Goal: Information Seeking & Learning: Find specific fact

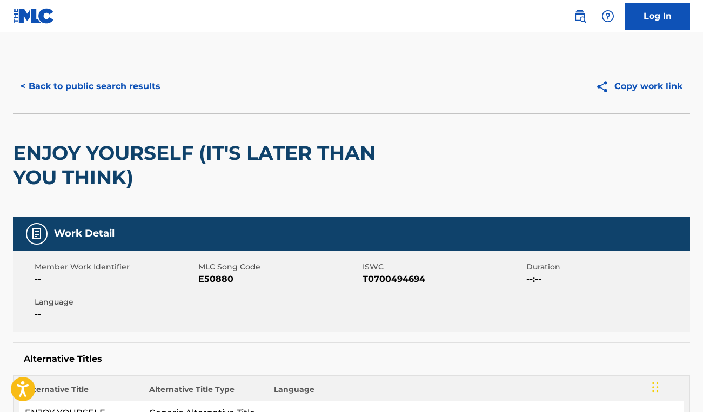
click at [122, 98] on button "< Back to public search results" at bounding box center [90, 86] width 155 height 27
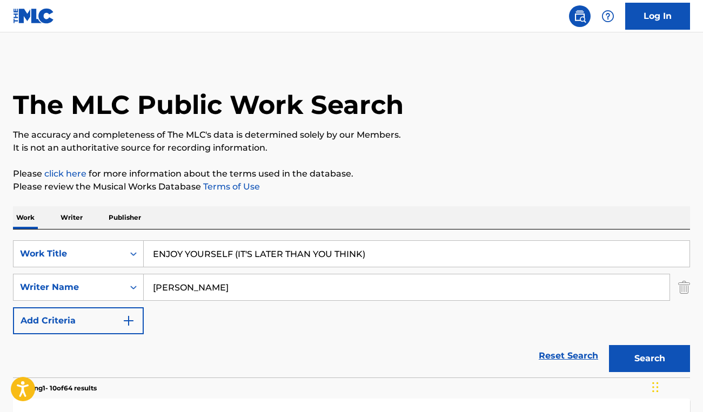
scroll to position [92, 0]
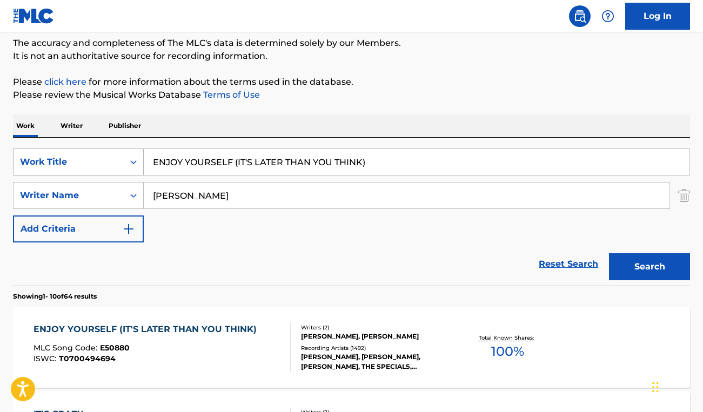
drag, startPoint x: 387, startPoint y: 157, endPoint x: 111, endPoint y: 161, distance: 275.4
click at [111, 161] on div "SearchWithCriteriaf80cc61a-fad6-496e-88f0-dd0d2d0e6dee Work Title ENJOY YOURSEL…" at bounding box center [351, 161] width 677 height 27
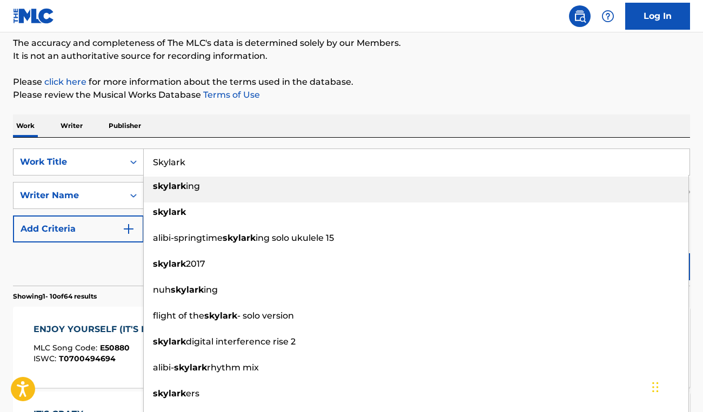
type input "Skylark"
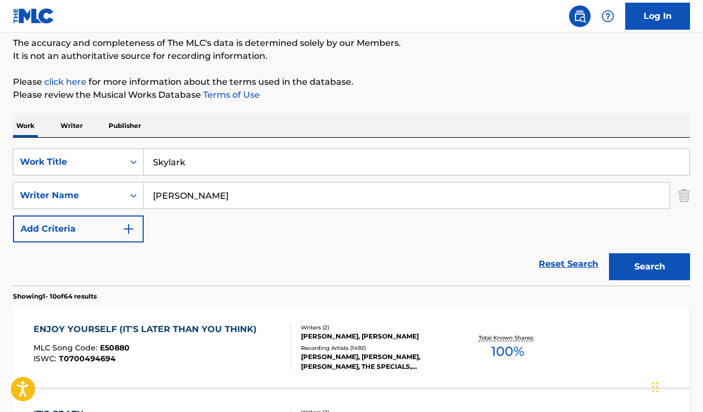
click at [187, 133] on div "Work Writer Publisher" at bounding box center [351, 125] width 677 height 23
drag, startPoint x: 222, startPoint y: 193, endPoint x: 123, endPoint y: 192, distance: 99.4
click at [123, 192] on div "SearchWithCriteria4164e7cf-1ff3-4e2a-8936-ac6b58518fc8 Writer Name [PERSON_NAME]" at bounding box center [351, 195] width 677 height 27
paste input "[PERSON_NAME]"
type input "[PERSON_NAME]"
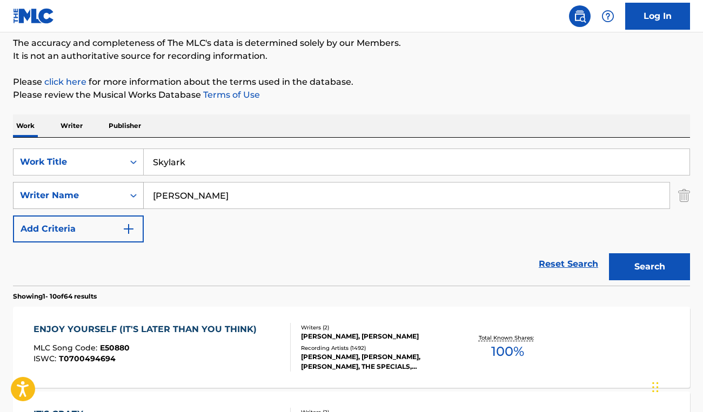
click at [609, 253] on button "Search" at bounding box center [649, 266] width 81 height 27
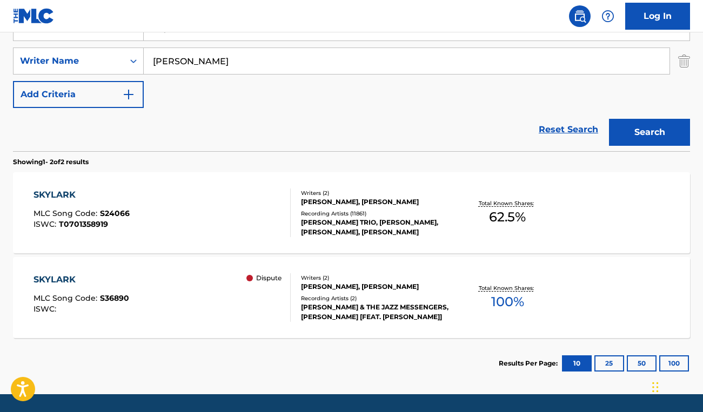
scroll to position [227, 0]
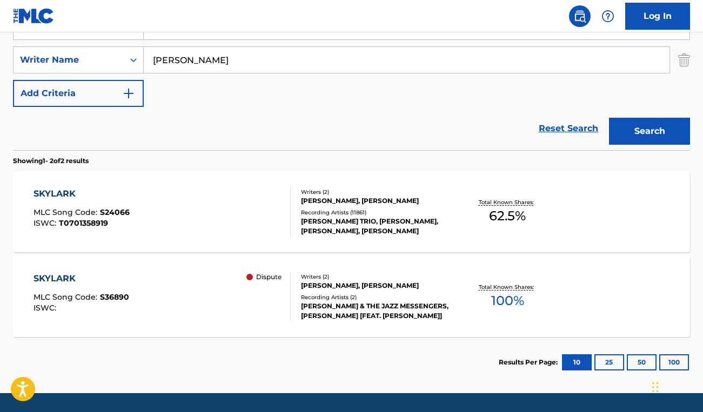
click at [216, 320] on div "SKYLARK MLC Song Code : S36890 ISWC : Dispute" at bounding box center [161, 296] width 257 height 49
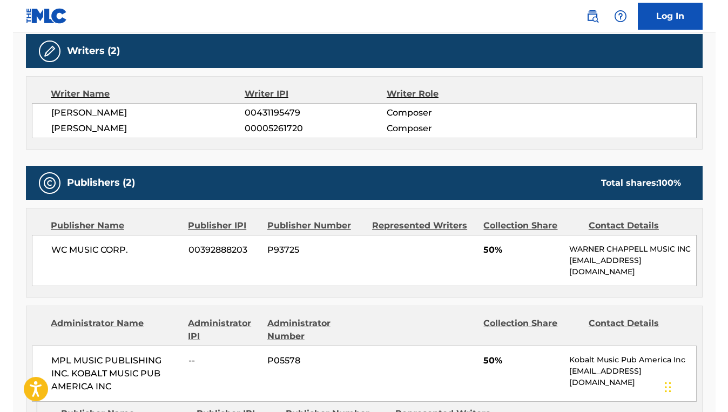
scroll to position [331, 0]
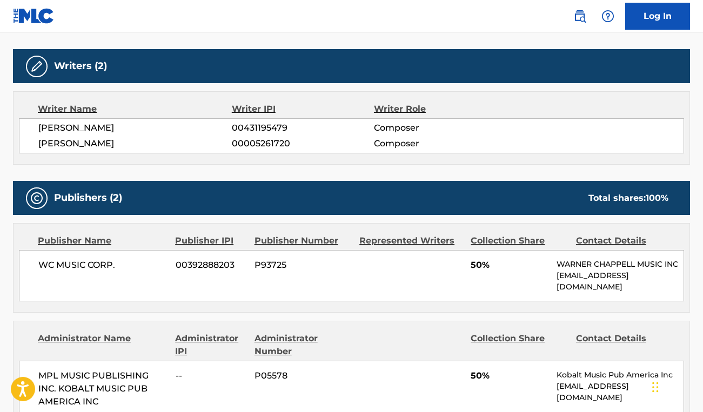
drag, startPoint x: 131, startPoint y: 145, endPoint x: 38, endPoint y: 145, distance: 92.9
click at [38, 145] on span "[PERSON_NAME]" at bounding box center [134, 143] width 193 height 13
copy span "[PERSON_NAME]"
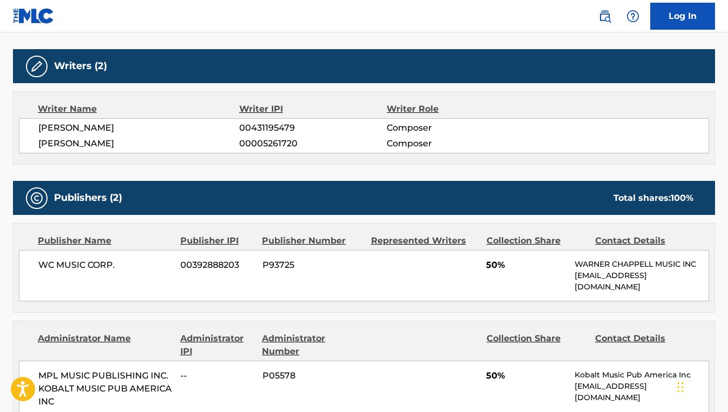
scroll to position [0, 0]
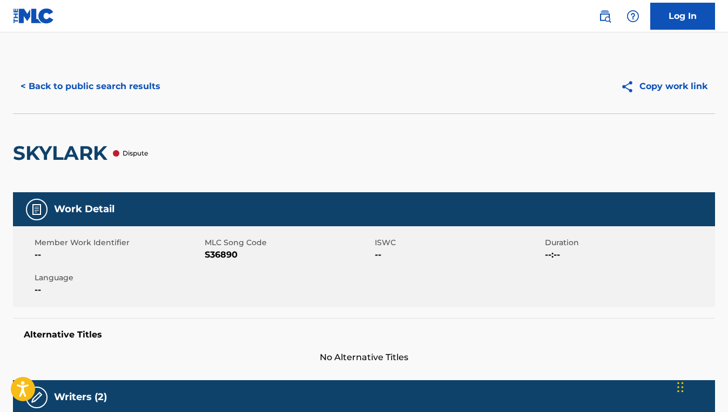
click at [114, 103] on div "< Back to public search results Copy work link" at bounding box center [364, 86] width 702 height 54
click at [120, 92] on button "< Back to public search results" at bounding box center [90, 86] width 155 height 27
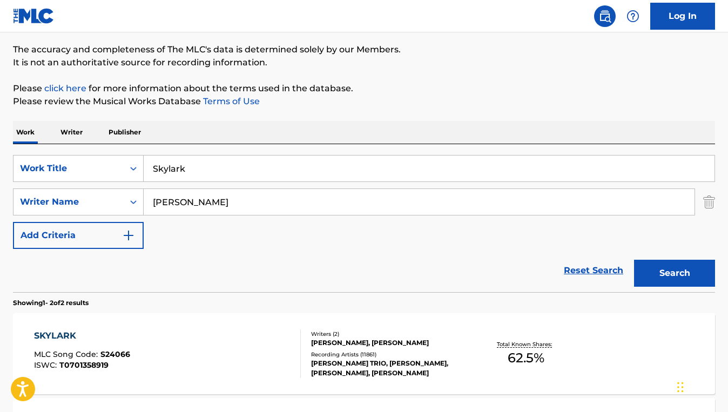
scroll to position [79, 0]
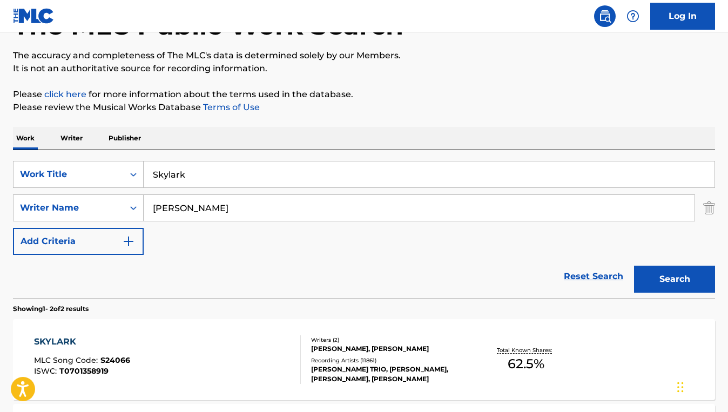
drag, startPoint x: 228, startPoint y: 182, endPoint x: 152, endPoint y: 170, distance: 76.6
click at [152, 170] on input "Skylark" at bounding box center [429, 174] width 571 height 26
paste input "BORN TO THE NIGHT"
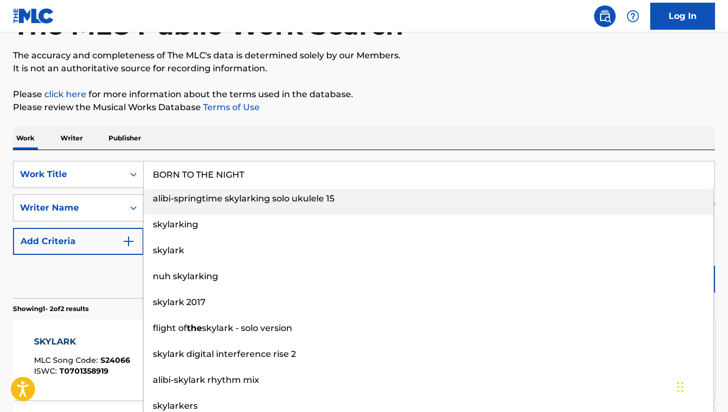
type input "BORN TO THE NIGHT"
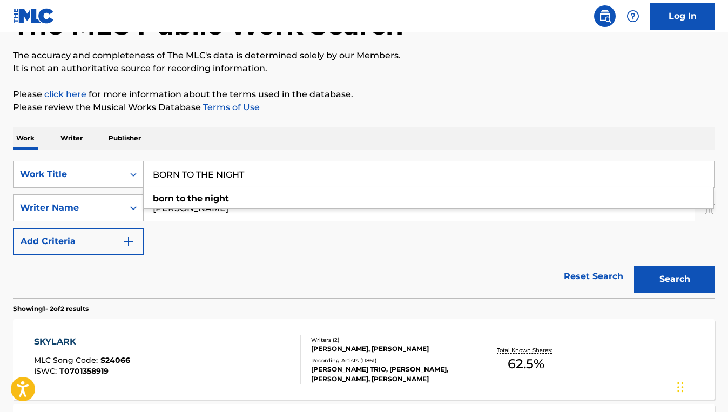
click at [241, 251] on div "SearchWithCriteriaf80cc61a-fad6-496e-88f0-dd0d2d0e6dee Work Title BORN TO THE N…" at bounding box center [364, 208] width 702 height 94
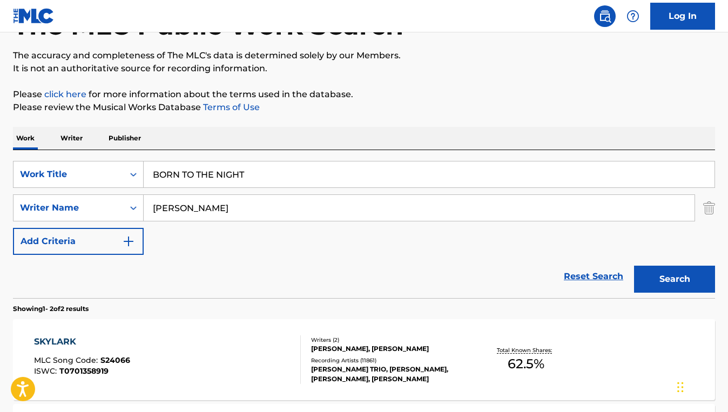
drag, startPoint x: 239, startPoint y: 215, endPoint x: 147, endPoint y: 201, distance: 93.5
click at [147, 201] on input "[PERSON_NAME]" at bounding box center [419, 208] width 551 height 26
paste input "[PERSON_NAME]"
type input "[PERSON_NAME]"
click at [634, 266] on button "Search" at bounding box center [674, 279] width 81 height 27
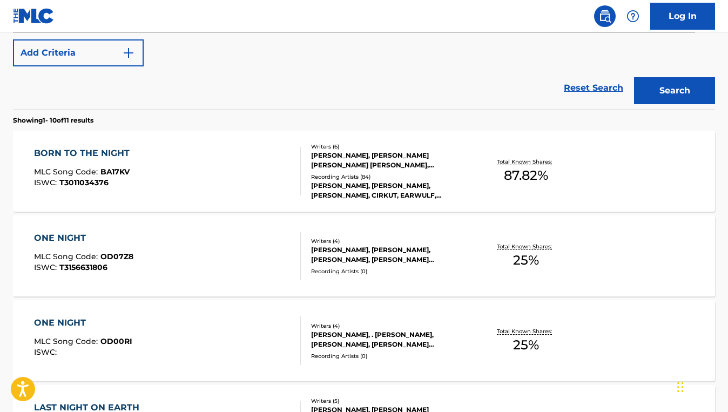
scroll to position [267, 0]
click at [276, 189] on div "BORN TO THE NIGHT MLC Song Code : BA17KV ISWC : T3011034376" at bounding box center [167, 171] width 267 height 49
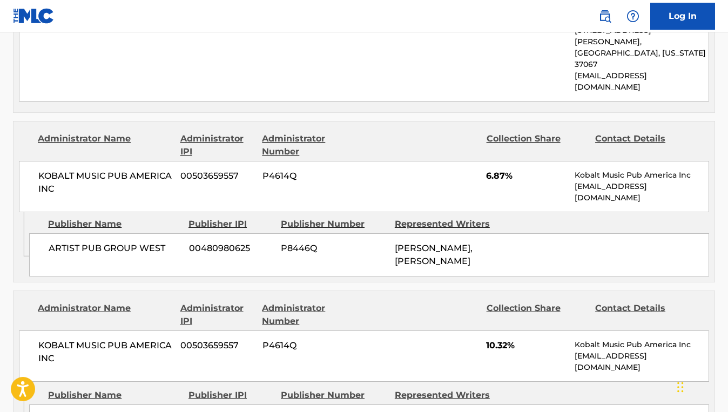
scroll to position [1111, 0]
